Goal: Task Accomplishment & Management: Manage account settings

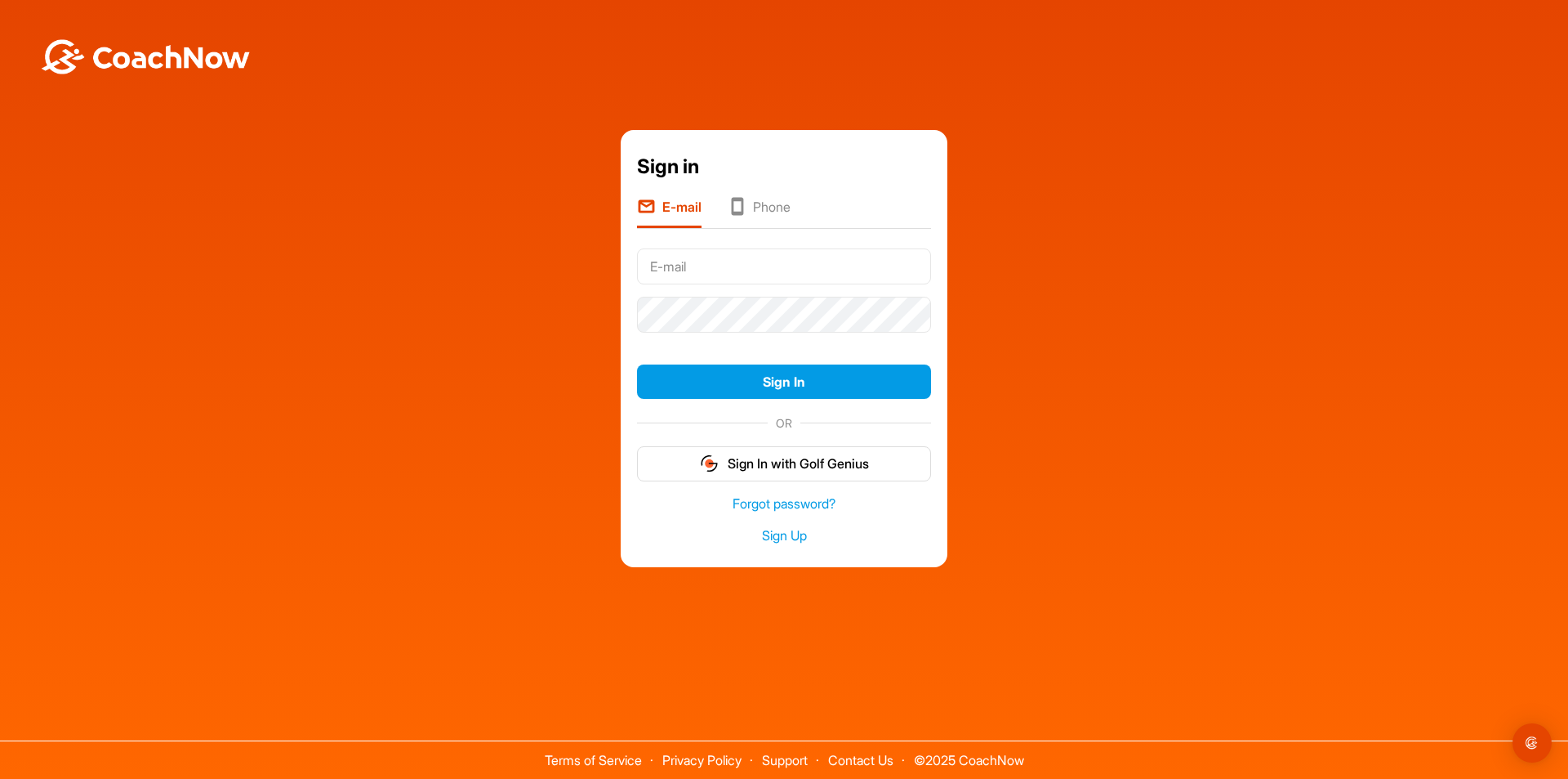
click at [693, 267] on input "text" at bounding box center [783, 266] width 294 height 36
type input "[EMAIL_ADDRESS][PERSON_NAME][DOMAIN_NAME]"
click at [788, 384] on button "Sign In" at bounding box center [783, 382] width 294 height 35
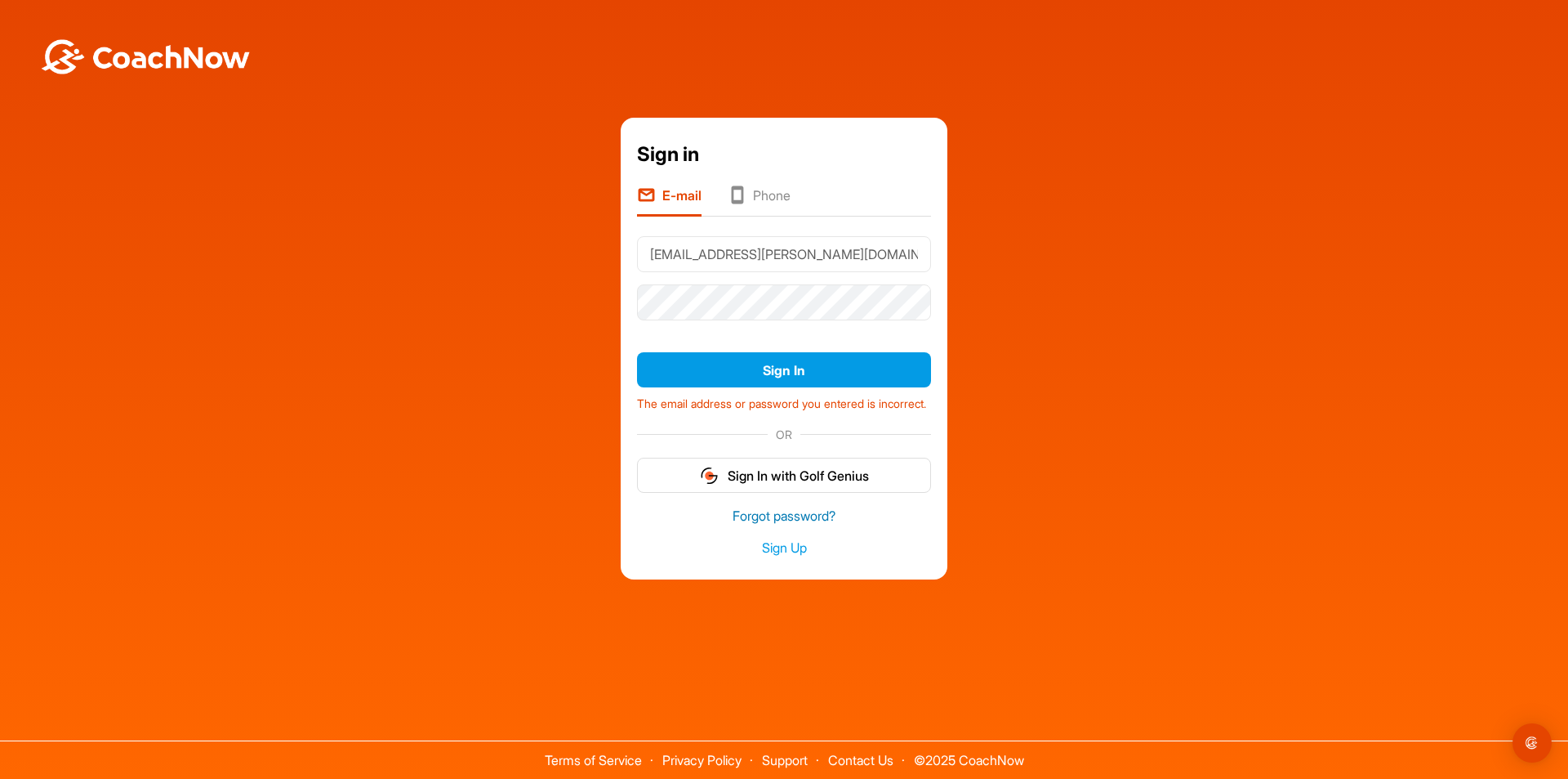
click at [792, 524] on link "Forgot password?" at bounding box center [783, 515] width 294 height 18
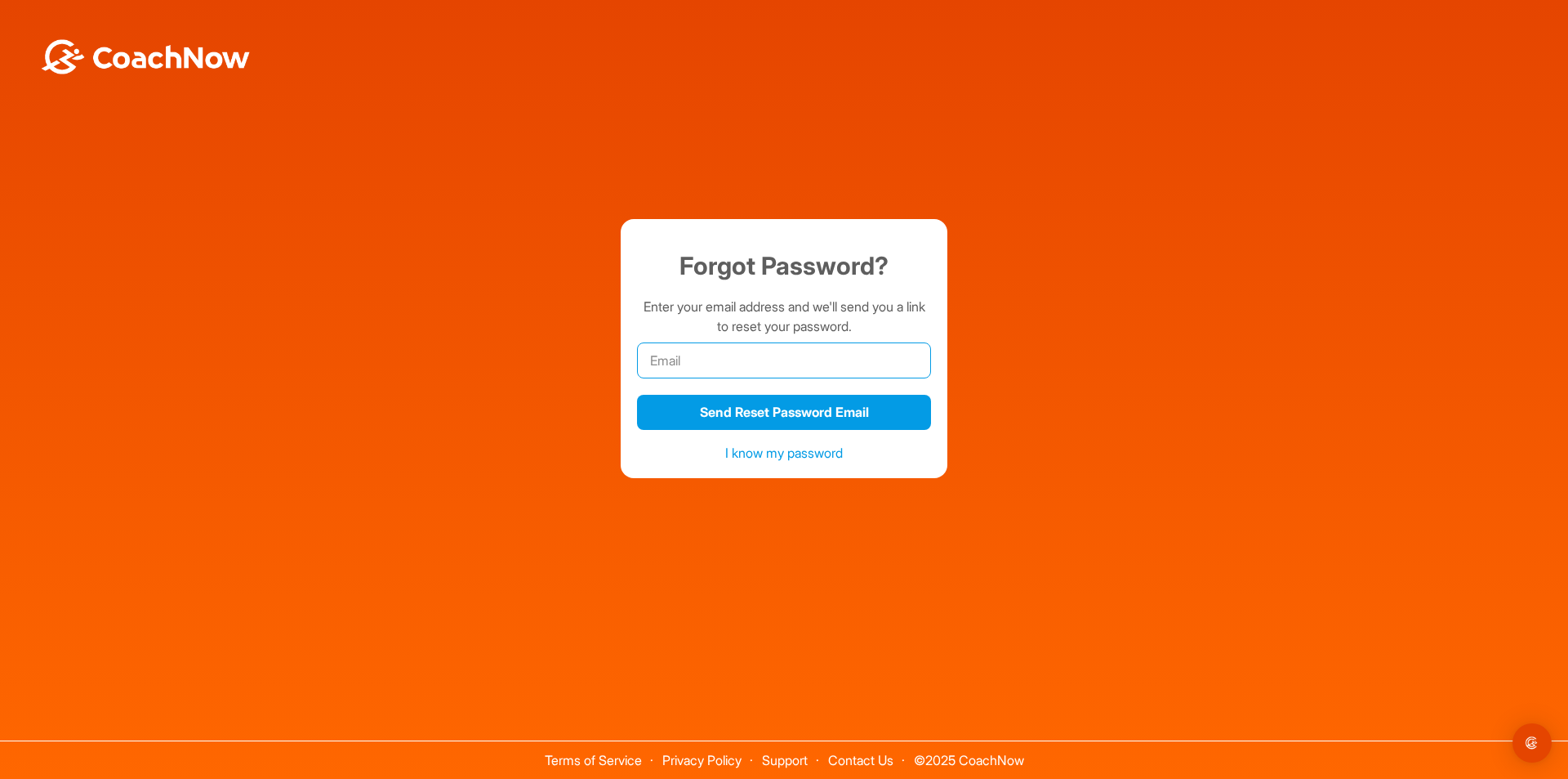
click at [671, 363] on input "email" at bounding box center [783, 360] width 294 height 36
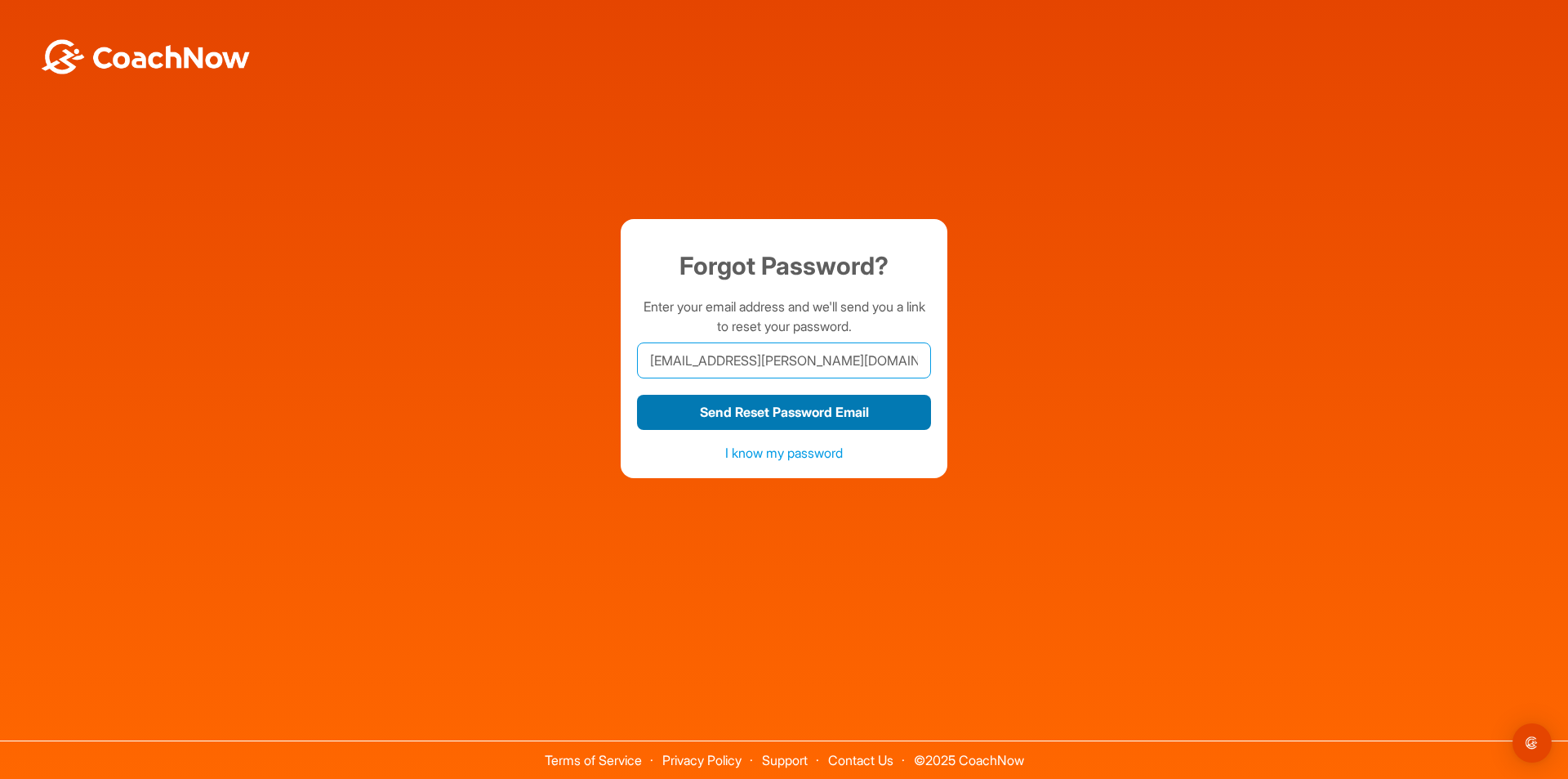
type input "[EMAIL_ADDRESS][PERSON_NAME][DOMAIN_NAME]"
click at [824, 418] on button "Send Reset Password Email" at bounding box center [783, 412] width 294 height 35
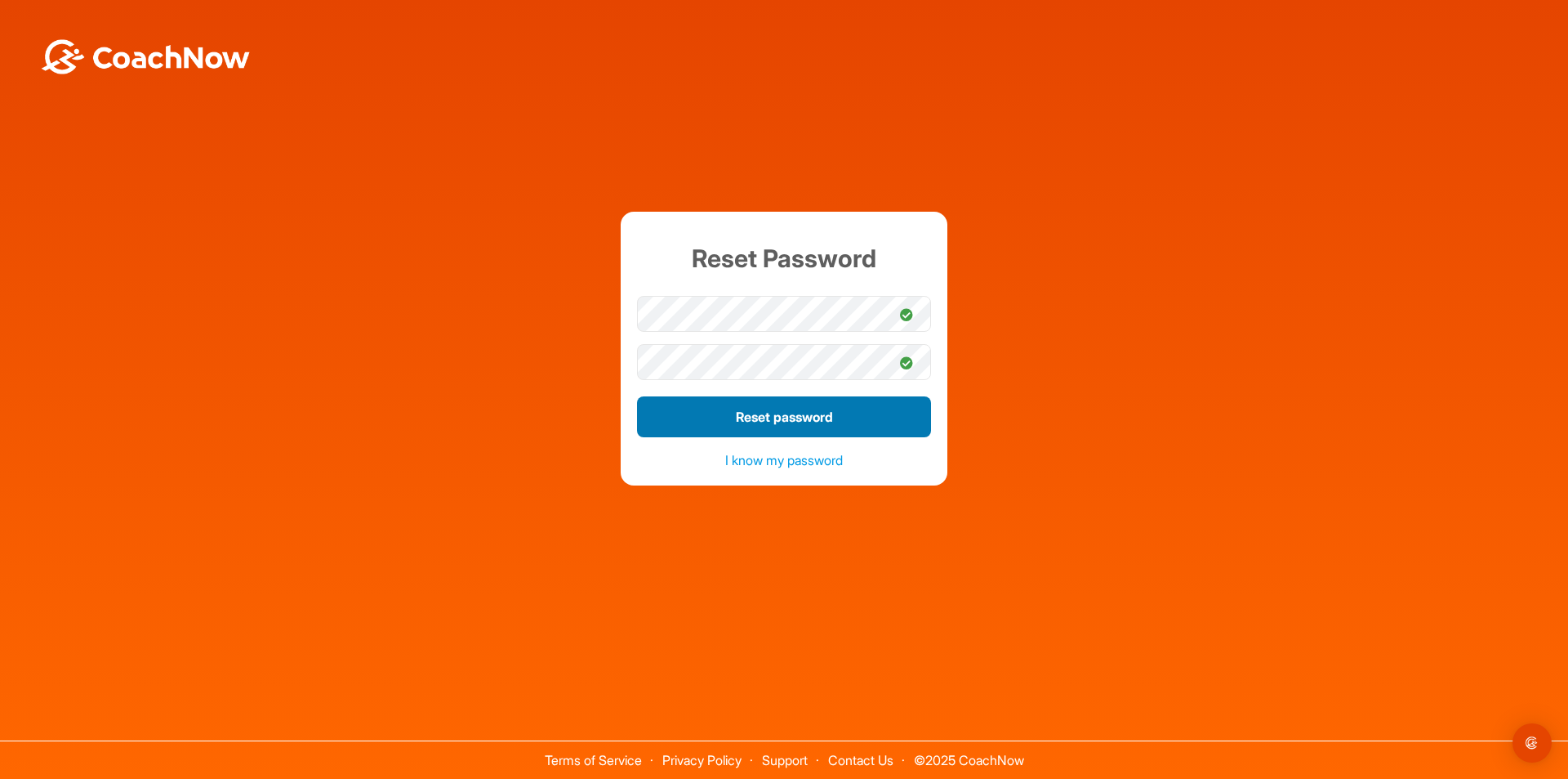
click at [773, 416] on button "Reset password" at bounding box center [783, 417] width 294 height 41
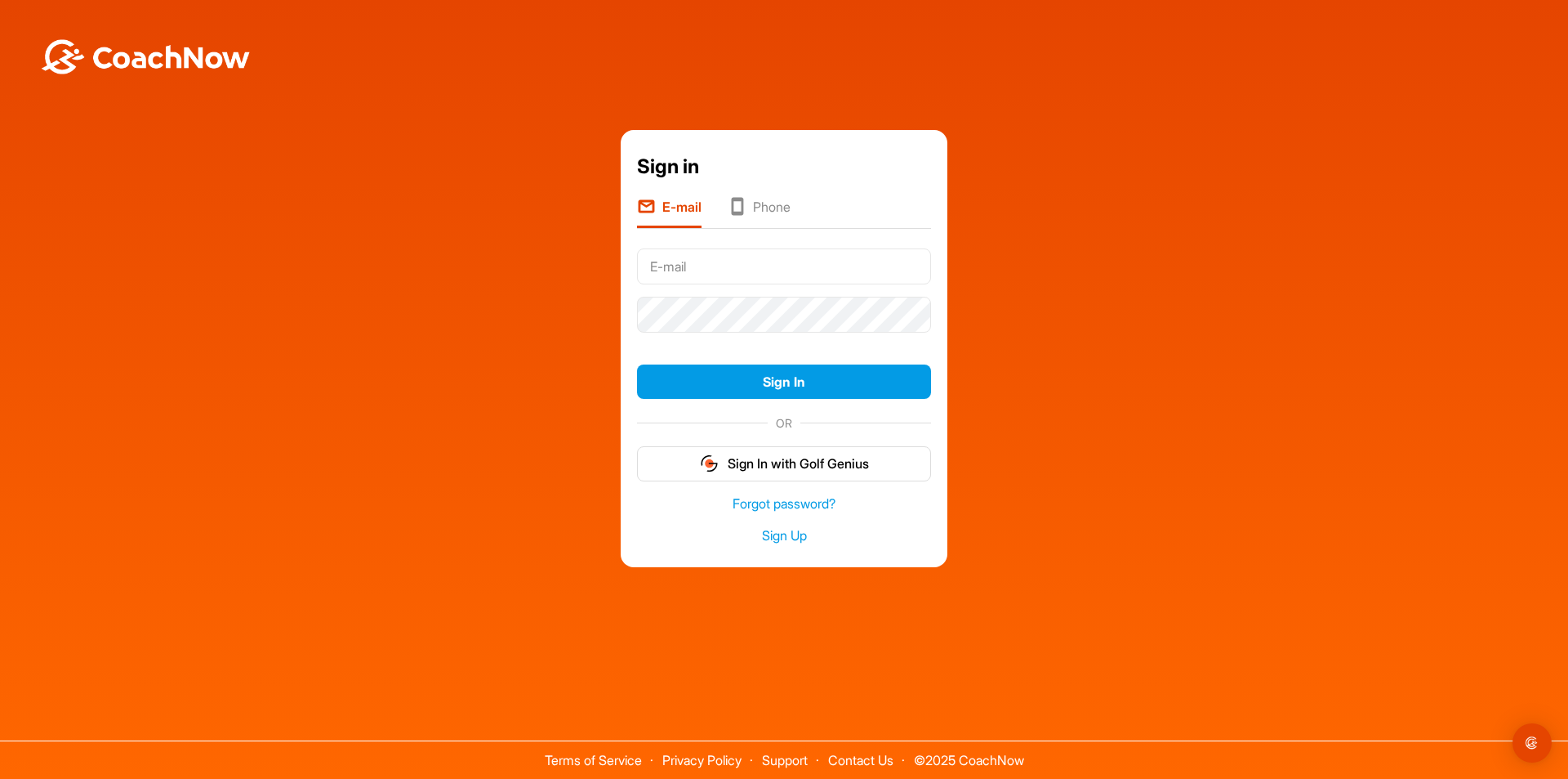
click at [693, 270] on input "text" at bounding box center [783, 266] width 294 height 36
type input "[EMAIL_ADDRESS][PERSON_NAME][DOMAIN_NAME]"
click at [637, 364] on button "Sign In" at bounding box center [783, 382] width 294 height 35
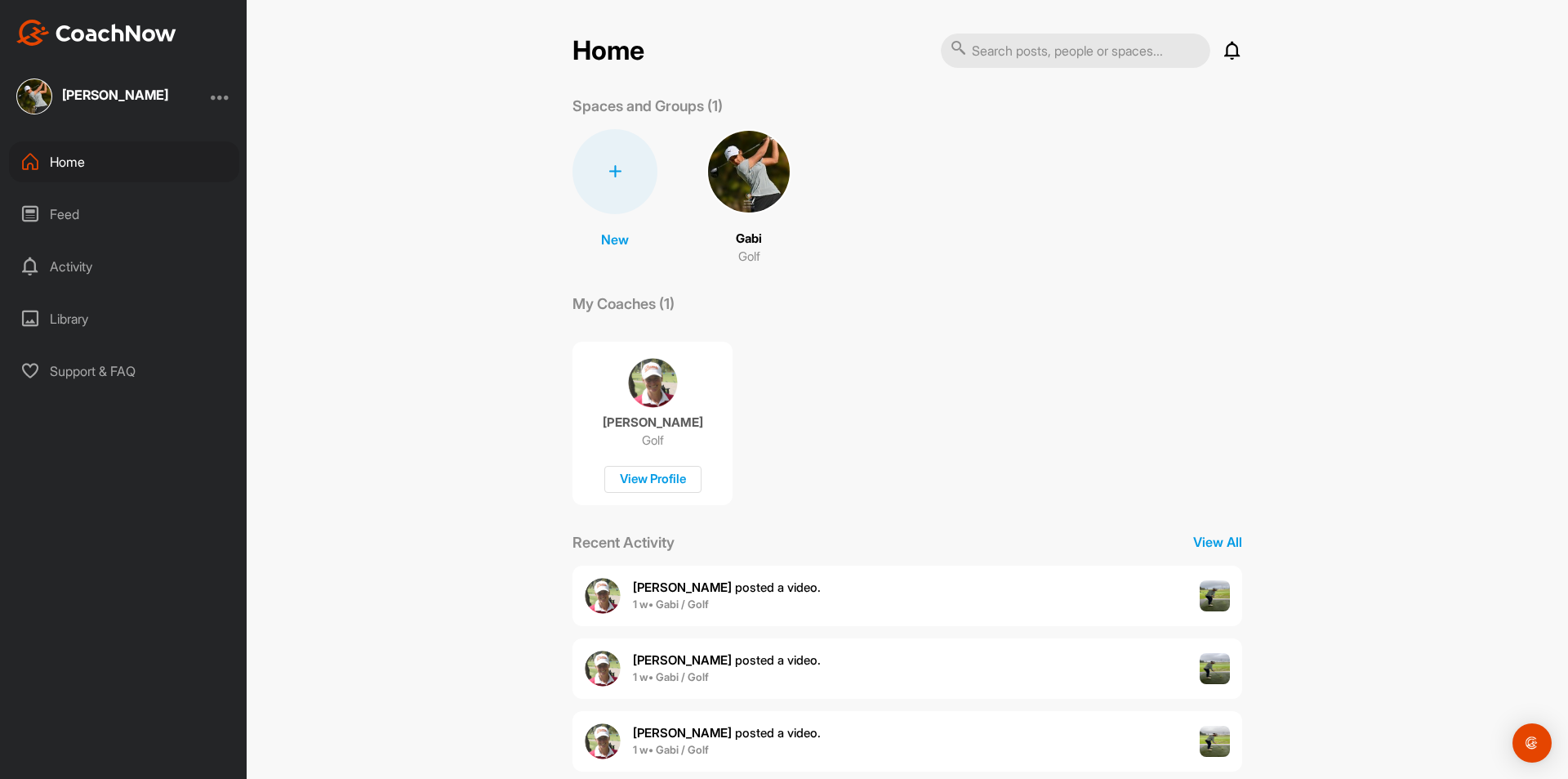
click at [1224, 55] on icon at bounding box center [1232, 51] width 19 height 19
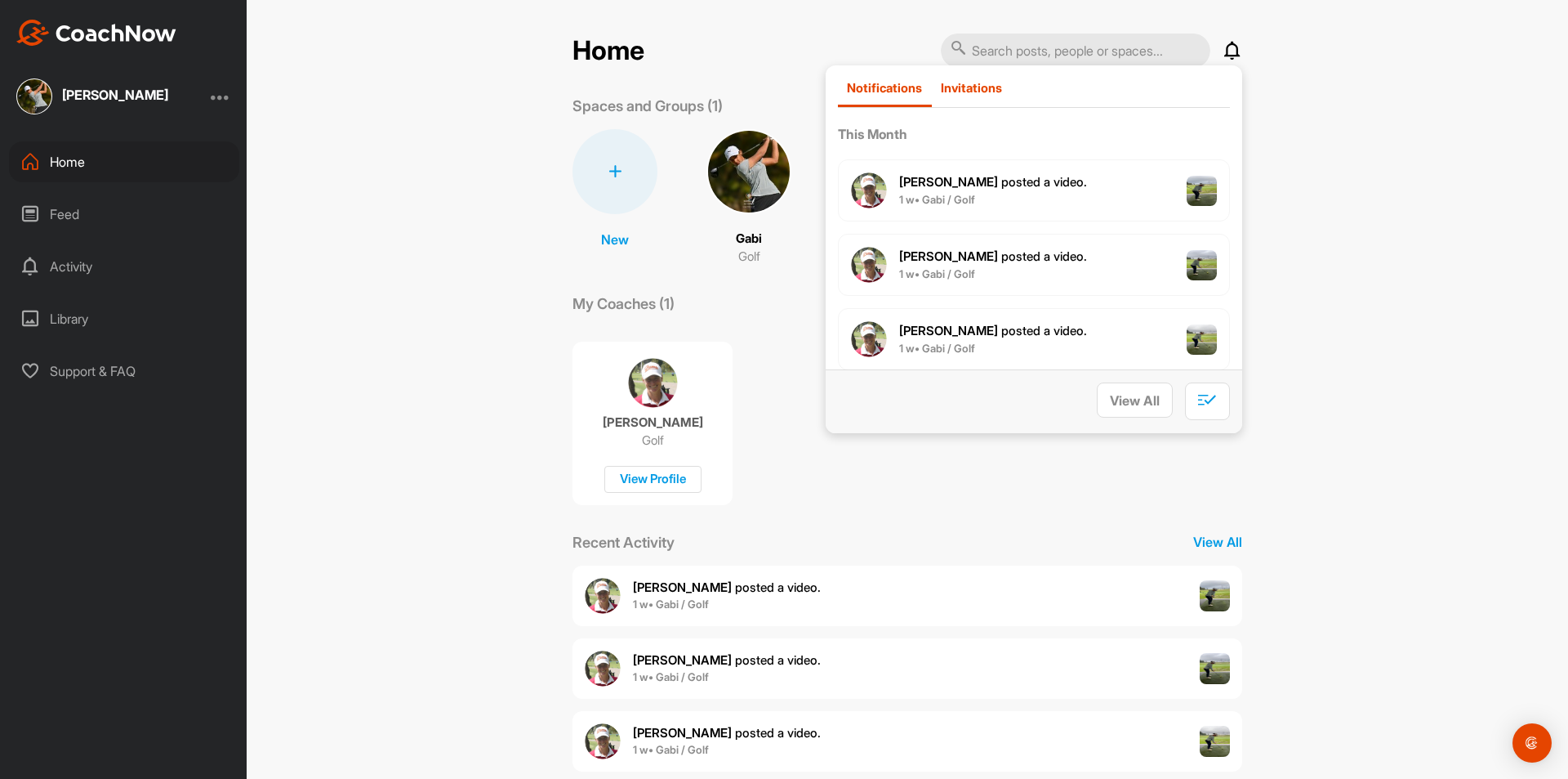
click at [973, 85] on p "Invitations" at bounding box center [972, 88] width 61 height 16
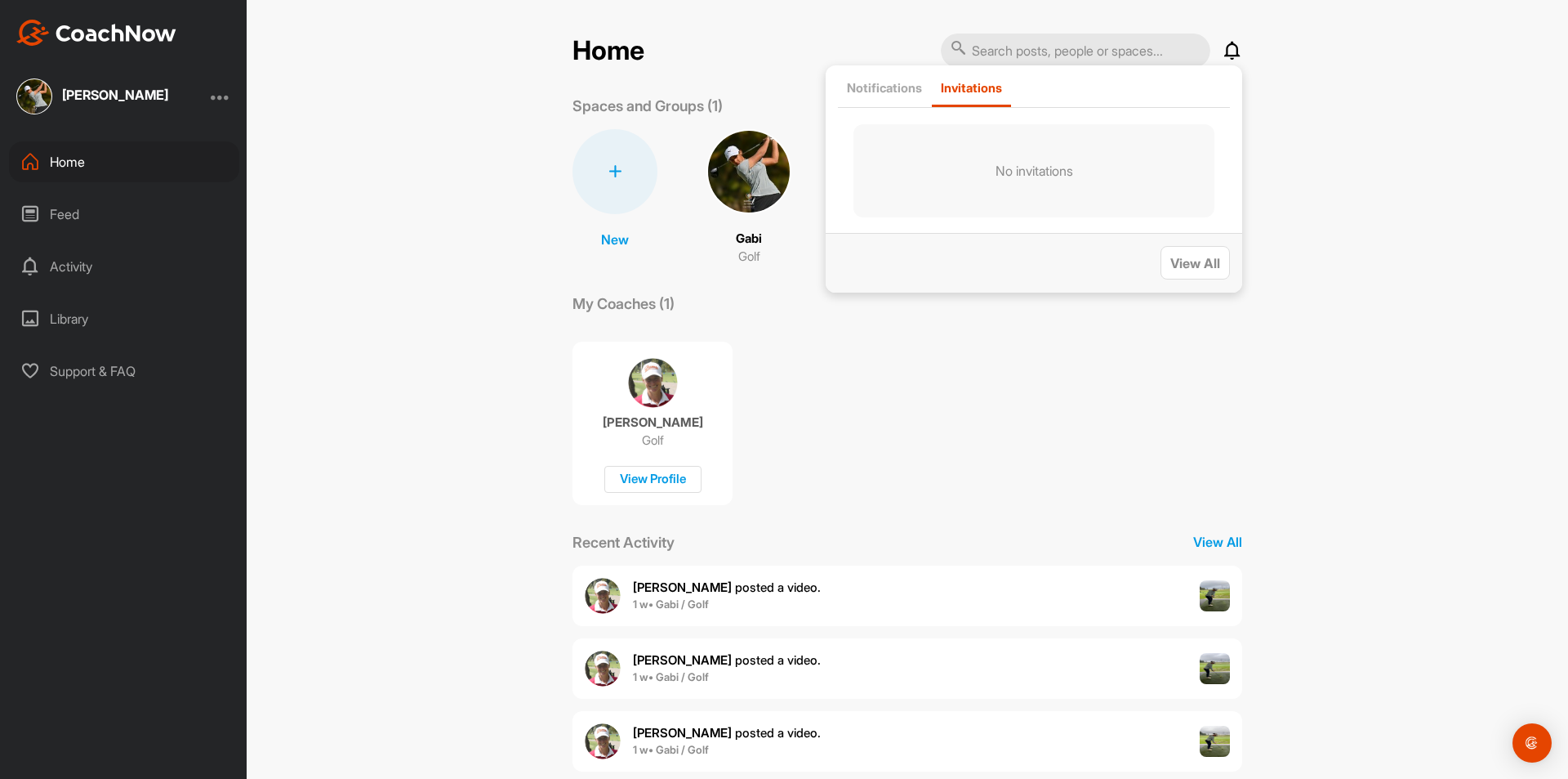
click at [1230, 425] on div "Lana Orgovanyi Golf View Profile" at bounding box center [908, 416] width 670 height 178
click at [745, 240] on p "Gabi" at bounding box center [749, 239] width 26 height 18
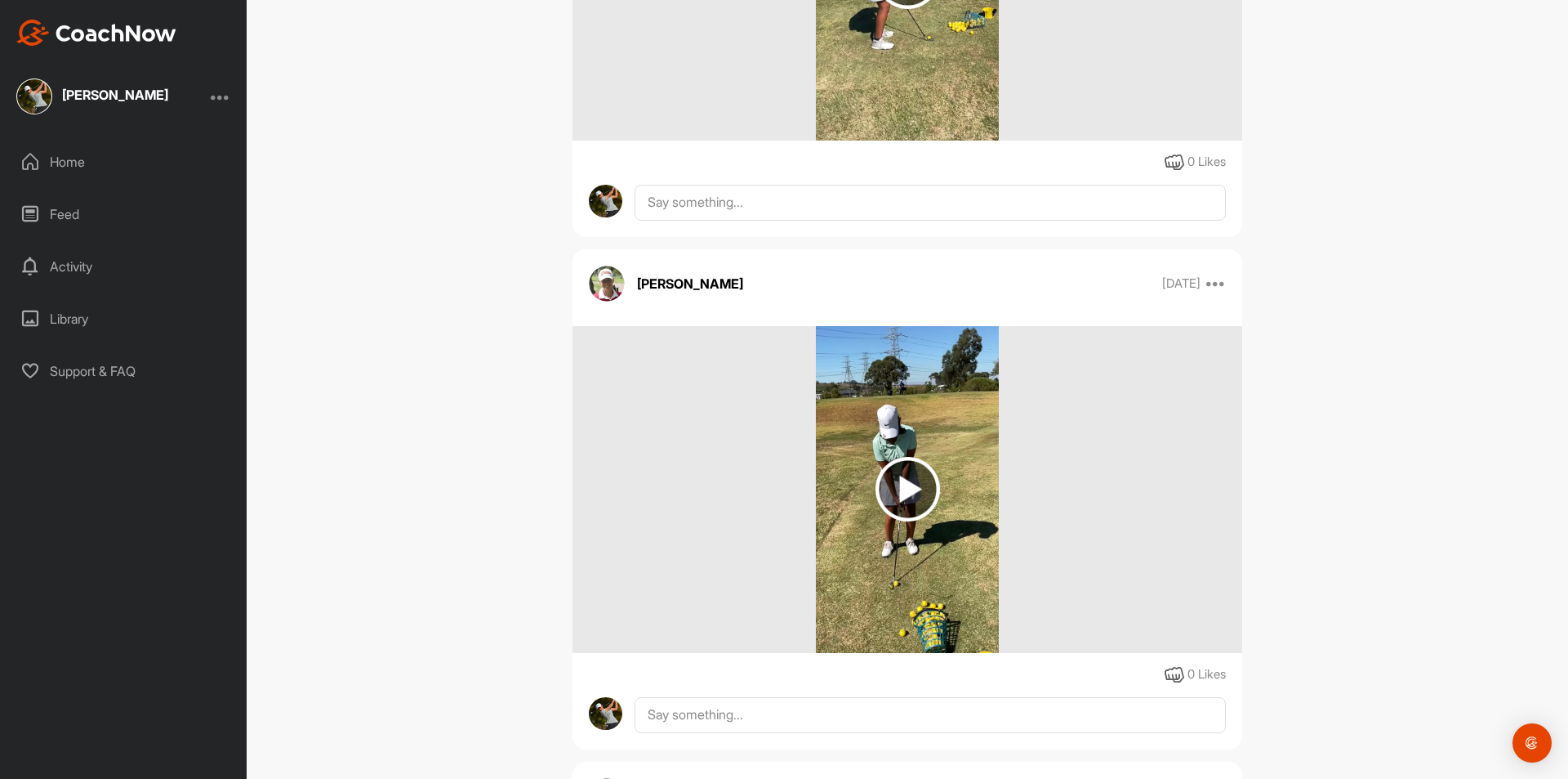
scroll to position [9590, 0]
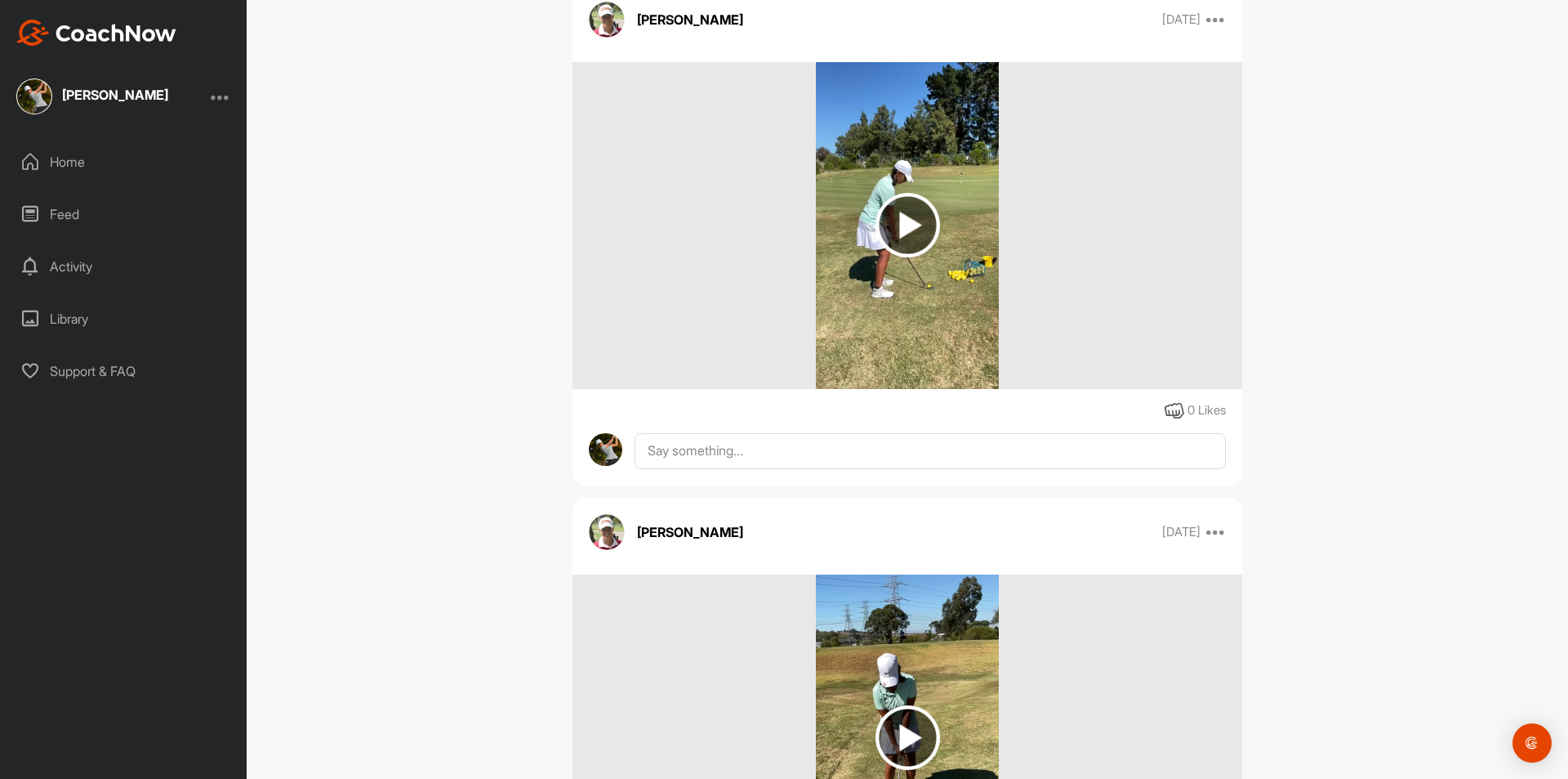
click at [909, 243] on img at bounding box center [908, 225] width 65 height 65
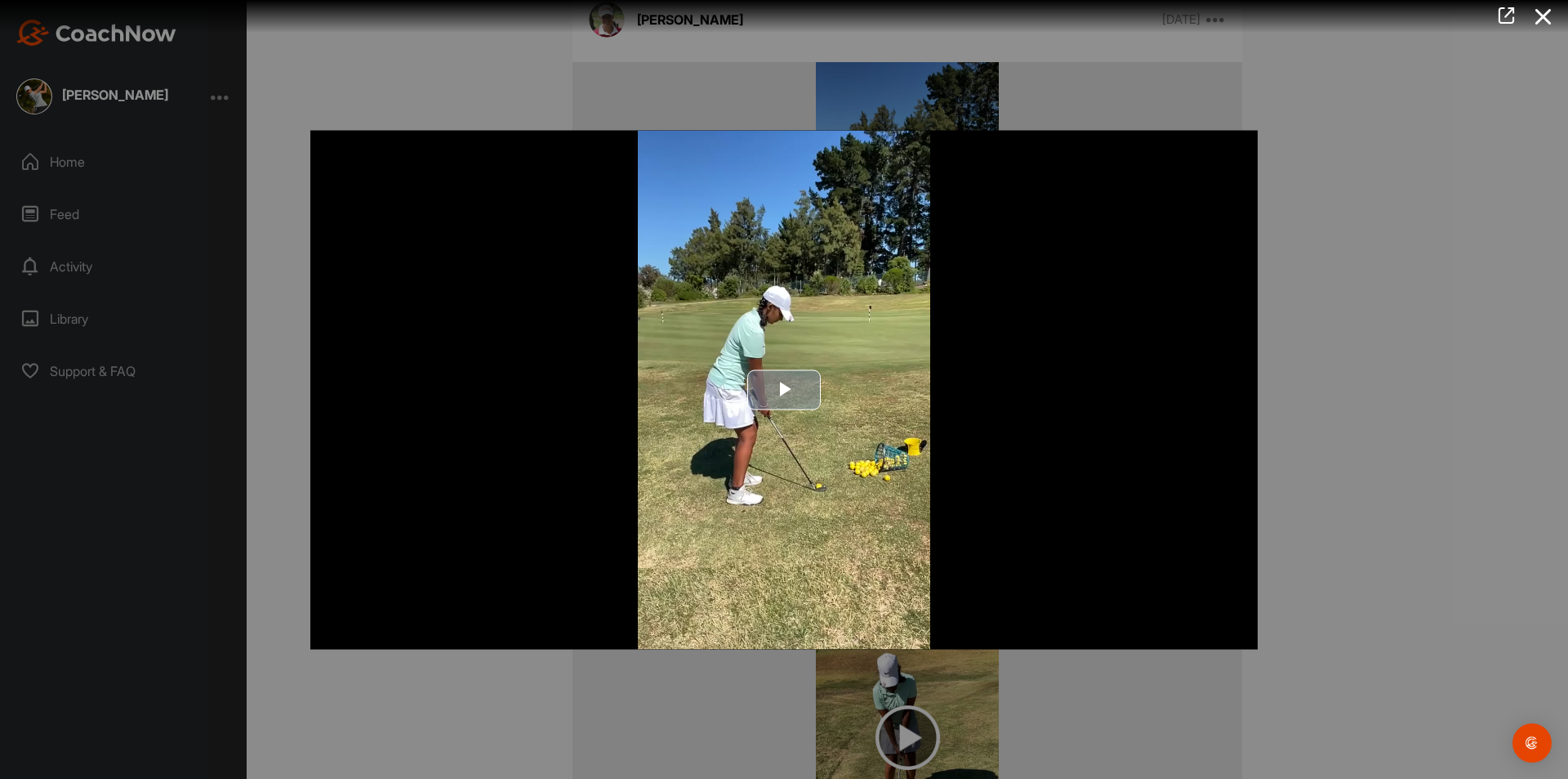
click at [784, 390] on span "Video Player" at bounding box center [784, 390] width 0 height 0
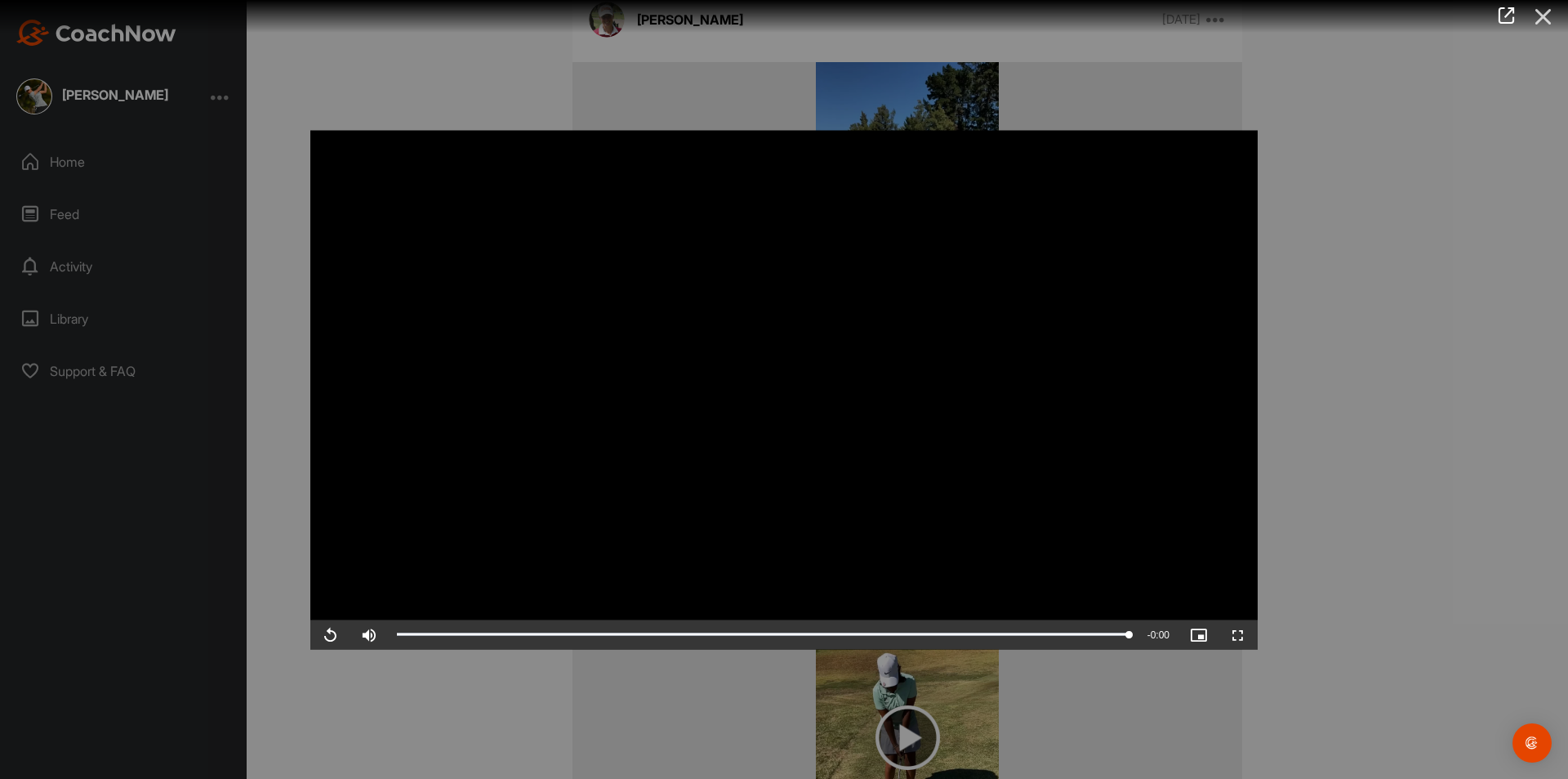
click at [1544, 18] on icon at bounding box center [1543, 17] width 38 height 30
